Goal: Task Accomplishment & Management: Manage account settings

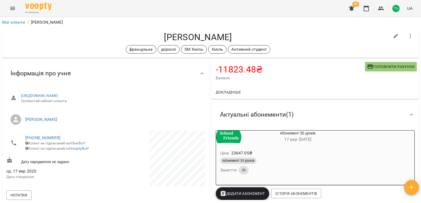
click at [407, 36] on icon "button" at bounding box center [410, 36] width 6 height 6
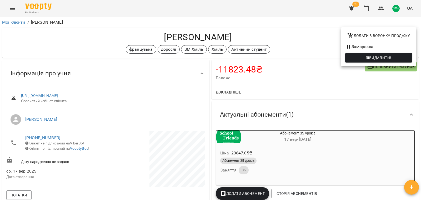
click at [9, 9] on div at bounding box center [210, 101] width 421 height 203
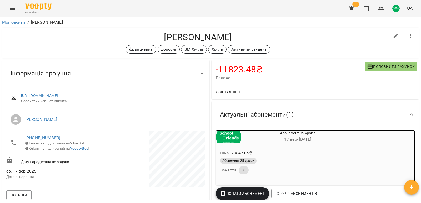
click at [12, 11] on icon "Menu" at bounding box center [12, 8] width 6 height 6
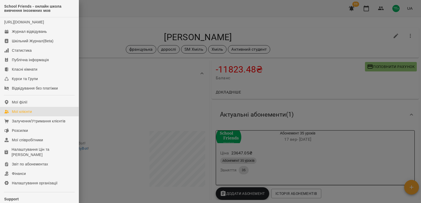
drag, startPoint x: 41, startPoint y: 119, endPoint x: 276, endPoint y: 120, distance: 234.8
click at [41, 117] on link "Мої клієнти" at bounding box center [39, 111] width 79 height 9
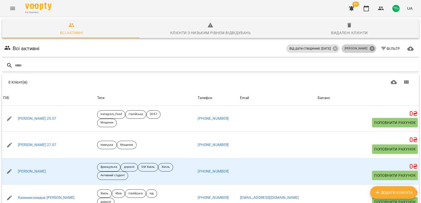
click at [370, 48] on icon at bounding box center [372, 48] width 5 height 5
click at [388, 48] on span "Фільтр" at bounding box center [391, 49] width 20 height 6
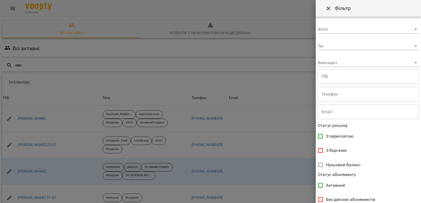
click at [341, 65] on body "For Business 99 UA Всі активні Клієнти з низьким рівнем відвідувань Видалені кл…" at bounding box center [210, 137] width 421 height 274
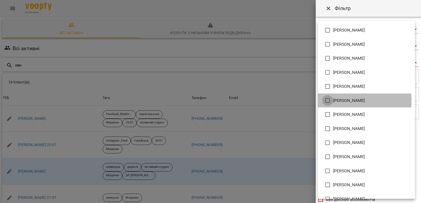
type input "**********"
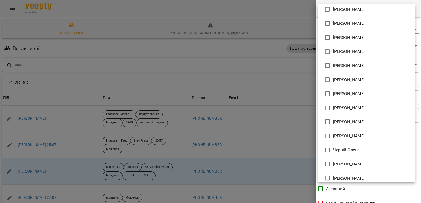
scroll to position [305, 0]
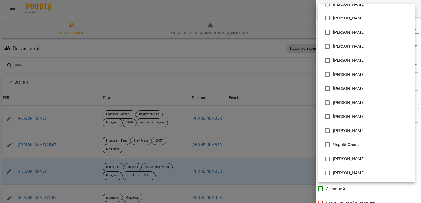
drag, startPoint x: 421, startPoint y: 135, endPoint x: 411, endPoint y: 185, distance: 51.5
click at [413, 188] on div at bounding box center [210, 101] width 421 height 203
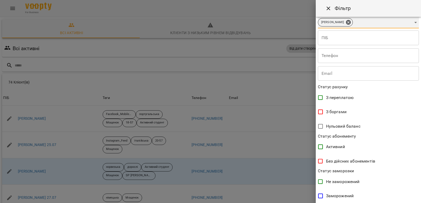
scroll to position [93, 0]
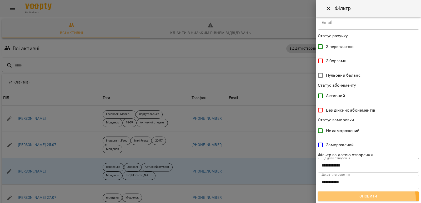
click at [360, 200] on button "Оновити" at bounding box center [368, 196] width 101 height 9
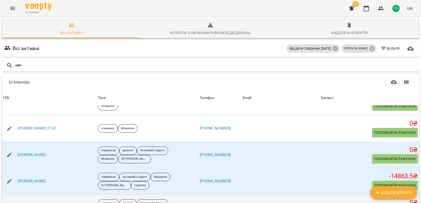
scroll to position [0, 0]
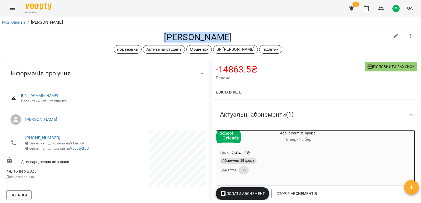
drag, startPoint x: 203, startPoint y: 37, endPoint x: 232, endPoint y: 37, distance: 29.5
click at [232, 37] on h4 "Василь Марта" at bounding box center [198, 37] width 384 height 11
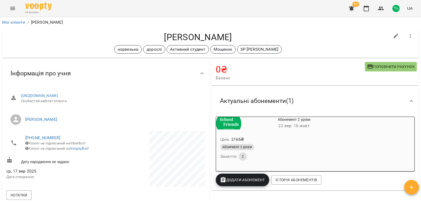
drag, startPoint x: 166, startPoint y: 37, endPoint x: 233, endPoint y: 39, distance: 67.9
click at [240, 39] on h4 "Бугрій Вікторія" at bounding box center [198, 37] width 384 height 11
copy h4 "Бугрій Вікторія"
drag, startPoint x: 156, startPoint y: 38, endPoint x: 195, endPoint y: 39, distance: 39.2
click at [197, 39] on h4 "[PERSON_NAME]" at bounding box center [198, 37] width 384 height 11
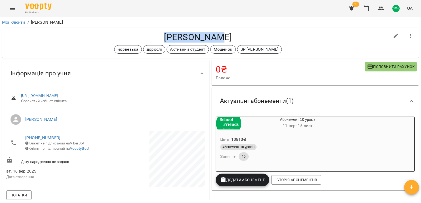
copy h4 "Давудкарімі"
